Goal: Task Accomplishment & Management: Manage account settings

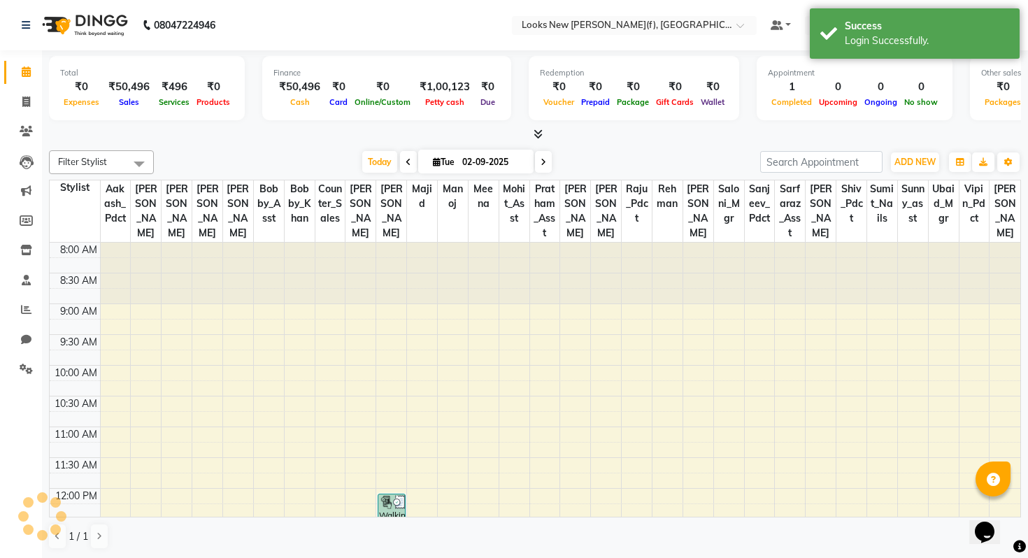
click at [626, 38] on nav "08047224946 Select Location × Looks New Rajinder Nagar(f), Delhi Default Panel …" at bounding box center [514, 25] width 1028 height 50
click at [626, 23] on input "text" at bounding box center [620, 27] width 203 height 14
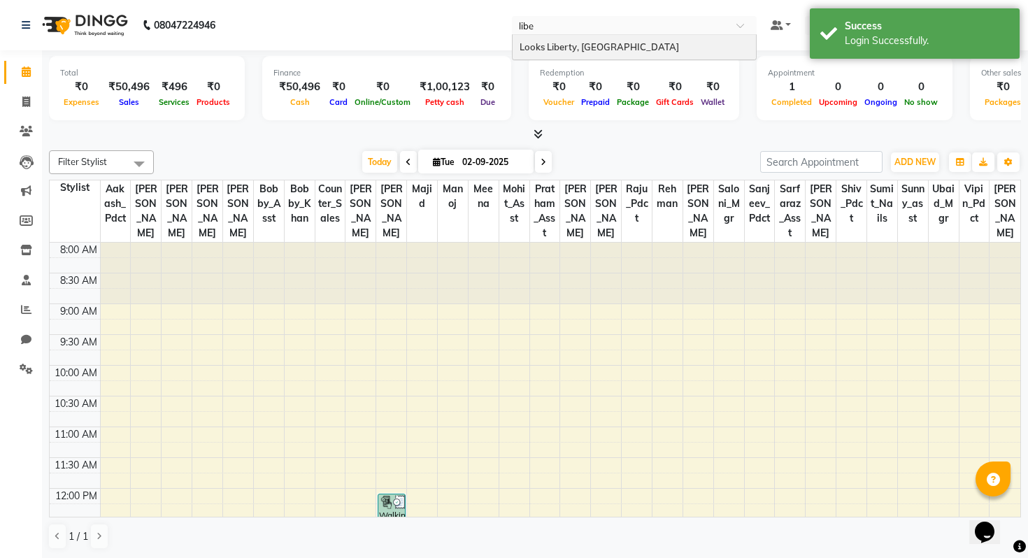
type input "liber"
click at [644, 48] on span "Looks Liberty, [GEOGRAPHIC_DATA]" at bounding box center [599, 46] width 159 height 11
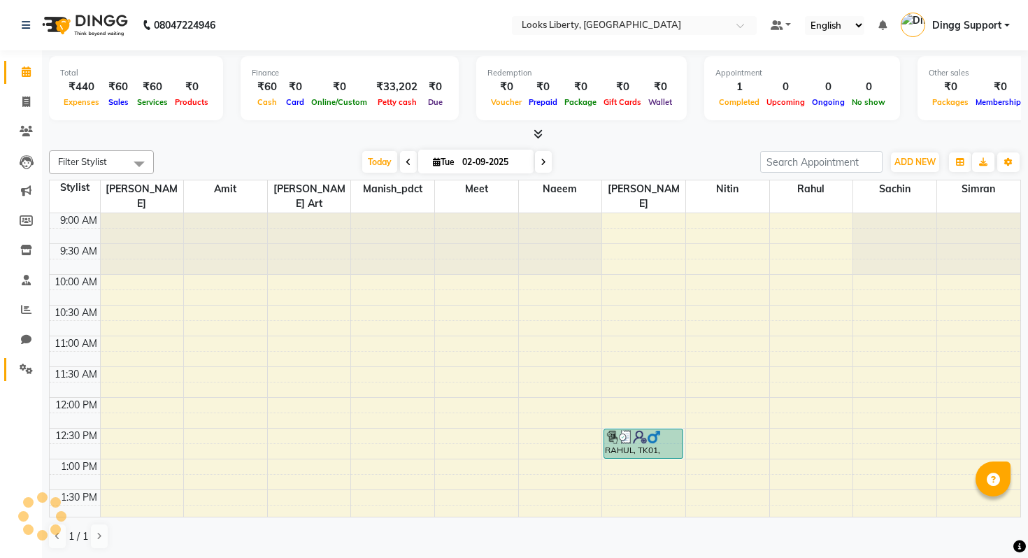
click at [24, 369] on icon at bounding box center [26, 369] width 13 height 10
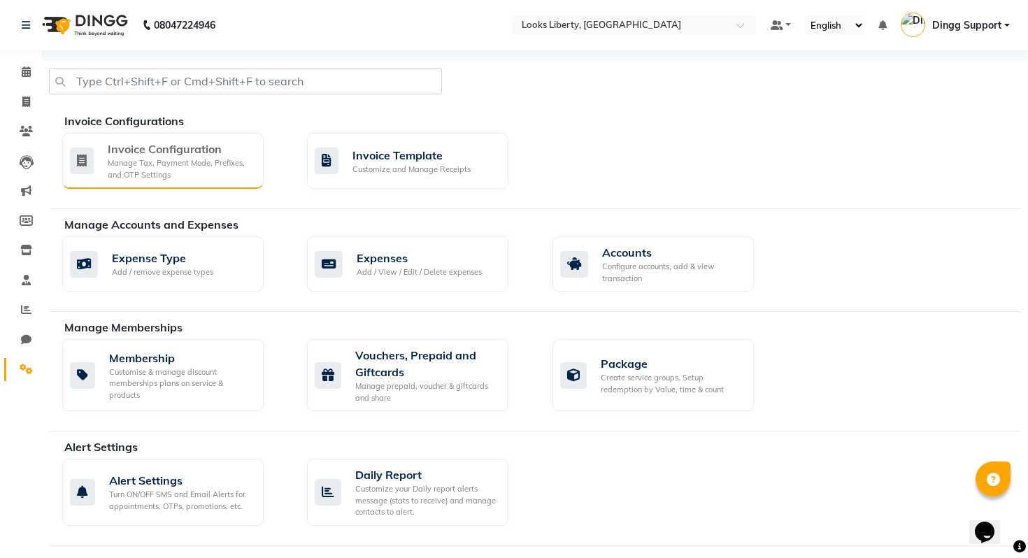
click at [166, 155] on div "Invoice Configuration" at bounding box center [180, 149] width 145 height 17
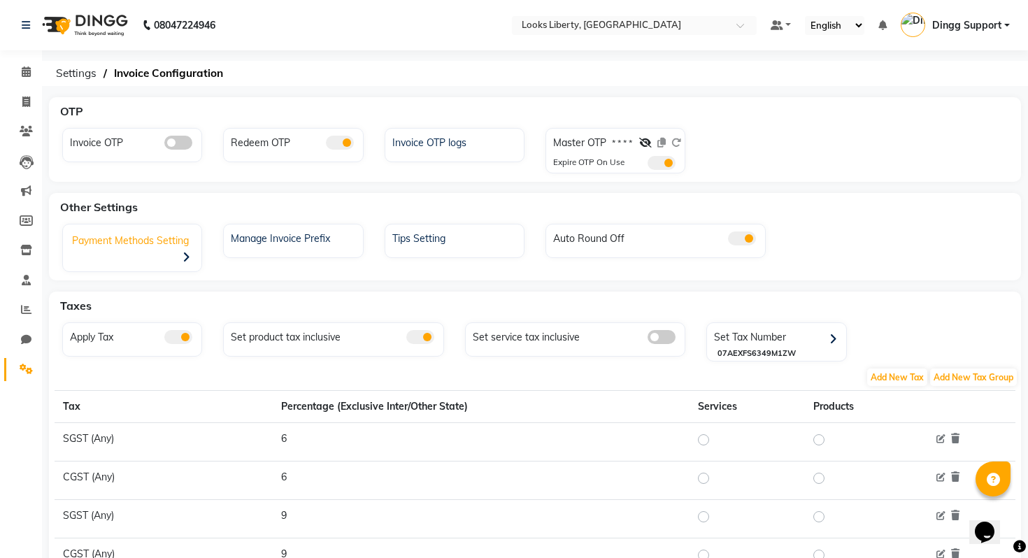
click at [159, 245] on div "Payment Methods Setting" at bounding box center [133, 249] width 135 height 43
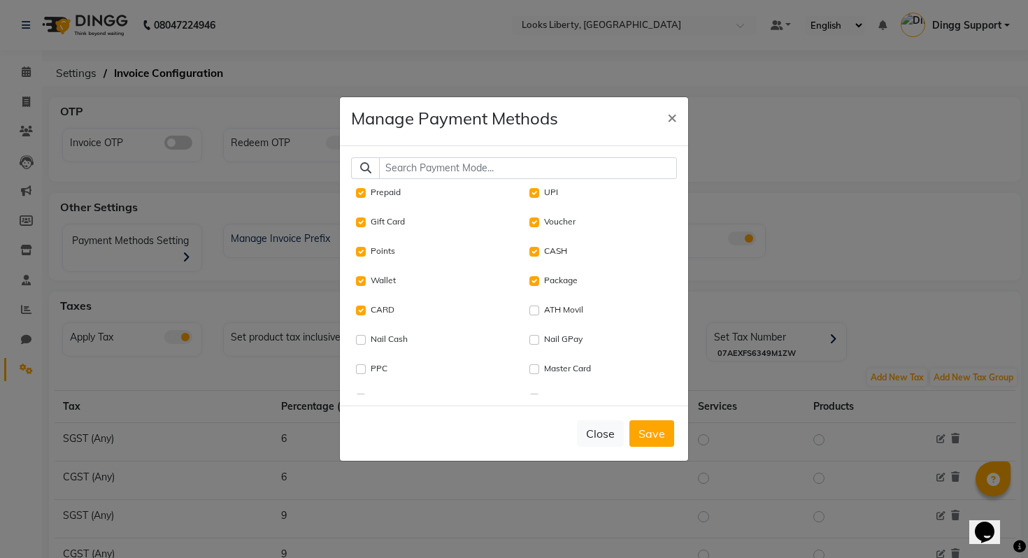
click at [531, 173] on input "text" at bounding box center [528, 168] width 298 height 22
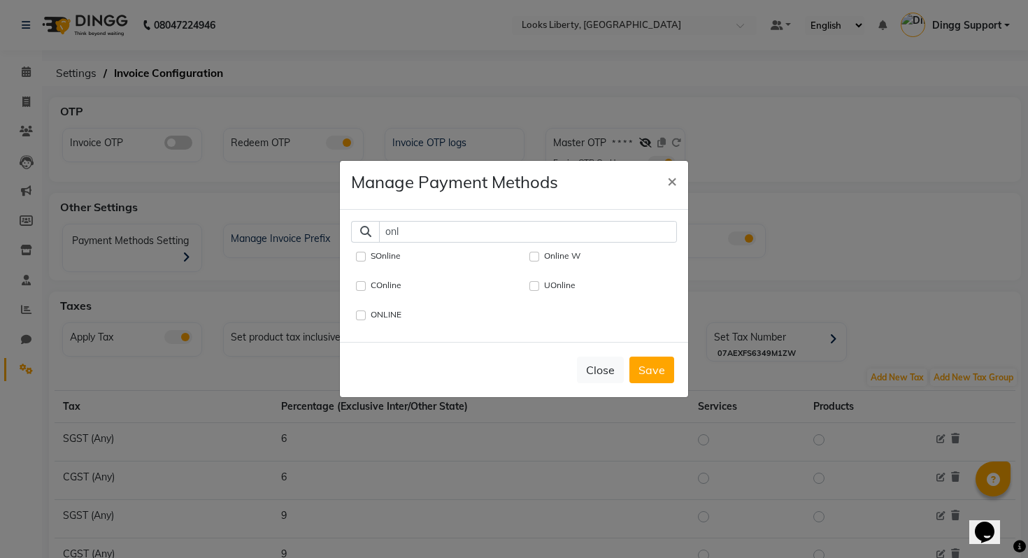
type input "onl"
click at [404, 319] on div "ONLINE" at bounding box center [430, 315] width 147 height 17
click at [392, 319] on label "ONLINE" at bounding box center [386, 314] width 31 height 13
click at [366, 319] on input "ONLINE" at bounding box center [361, 315] width 10 height 10
checkbox input "true"
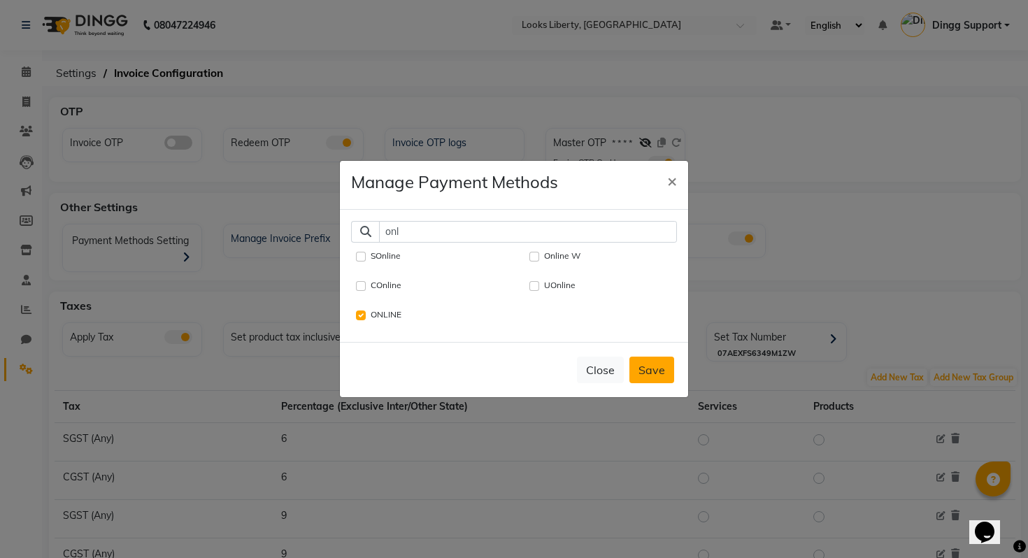
click at [659, 371] on button "Save" at bounding box center [651, 370] width 45 height 27
